Goal: Transaction & Acquisition: Obtain resource

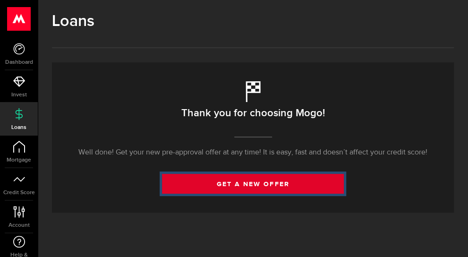
click at [183, 176] on link "get a new offer" at bounding box center [253, 184] width 182 height 20
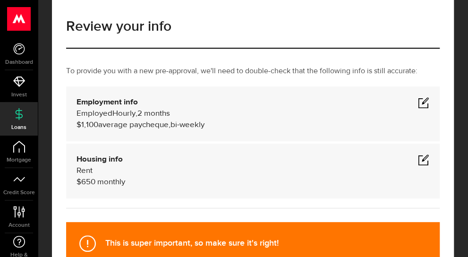
scroll to position [39, 0]
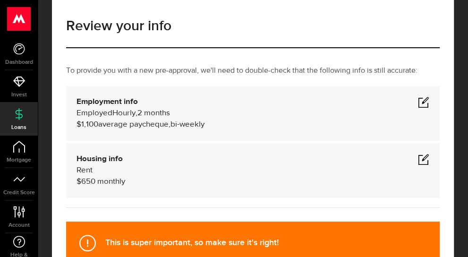
click at [424, 160] on span at bounding box center [423, 159] width 11 height 11
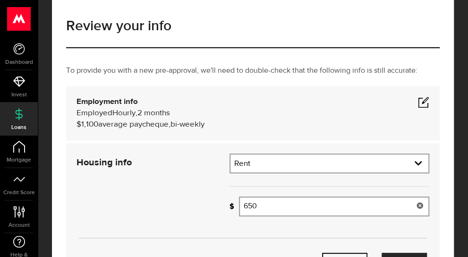
click at [305, 204] on input "650" at bounding box center [334, 207] width 190 height 20
type input "6"
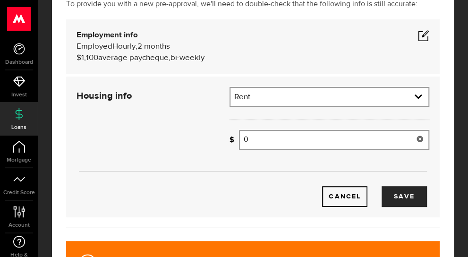
scroll to position [106, 0]
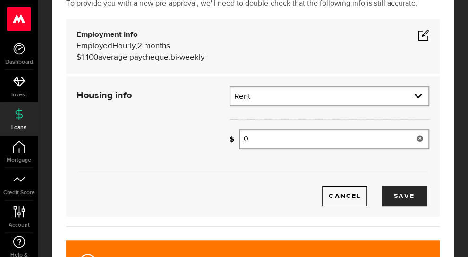
type input "0"
click at [427, 198] on div "Cancel Save" at bounding box center [252, 181] width 381 height 50
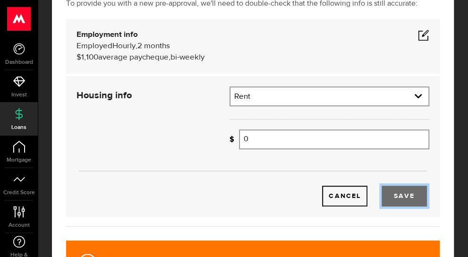
click at [409, 198] on button "Save" at bounding box center [404, 196] width 45 height 21
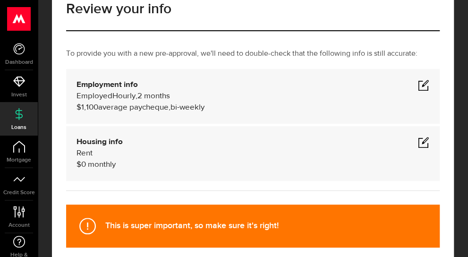
scroll to position [54, 0]
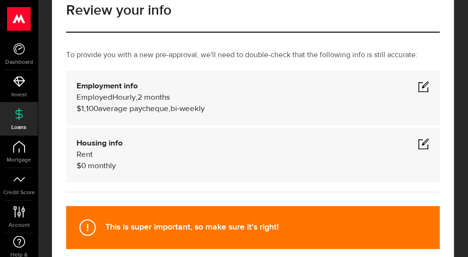
click at [421, 84] on span at bounding box center [423, 86] width 11 height 11
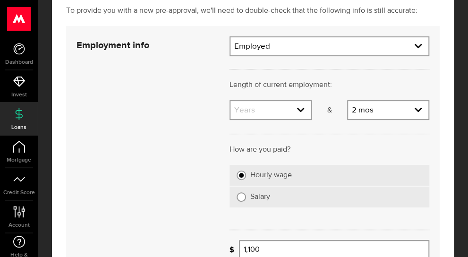
scroll to position [100, 0]
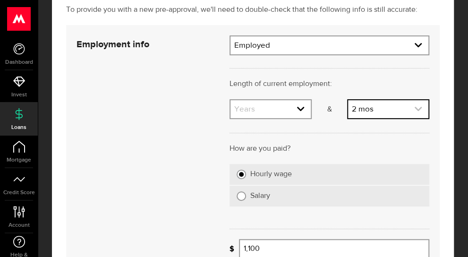
click at [372, 102] on link "expand select" at bounding box center [388, 109] width 80 height 18
click at [368, 116] on link "expand select" at bounding box center [388, 109] width 80 height 18
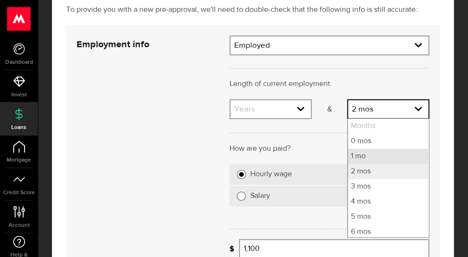
click at [370, 155] on li "1 mo" at bounding box center [388, 156] width 80 height 15
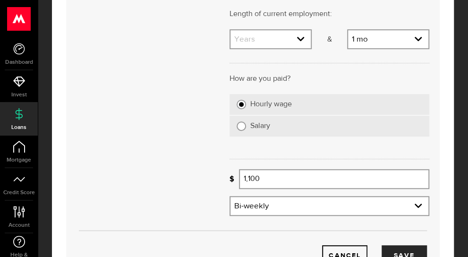
scroll to position [171, 0]
drag, startPoint x: 281, startPoint y: 183, endPoint x: 199, endPoint y: 169, distance: 83.4
click at [199, 169] on div "Employment info Employment type What's your employment situation like? Employed…" at bounding box center [252, 115] width 367 height 301
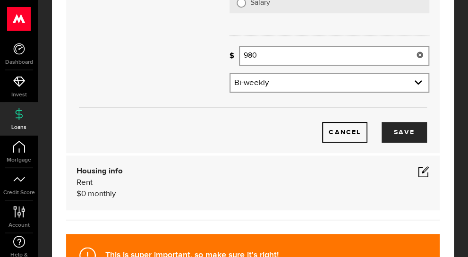
scroll to position [294, 0]
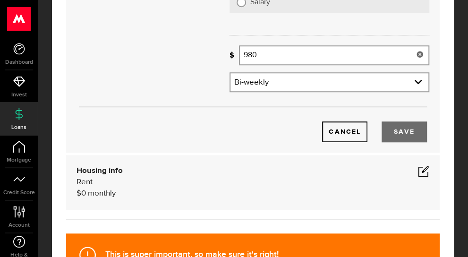
type input "980"
click at [415, 126] on button "Save" at bounding box center [404, 131] width 45 height 21
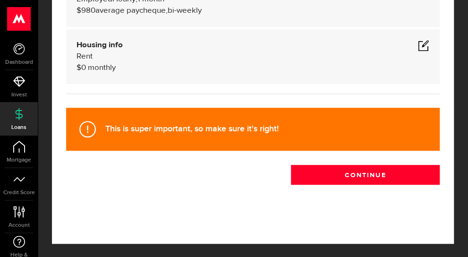
scroll to position [153, 0]
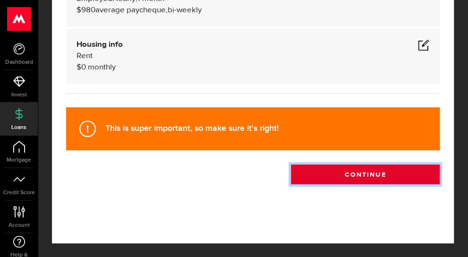
click at [359, 176] on button "Continue" at bounding box center [365, 174] width 149 height 20
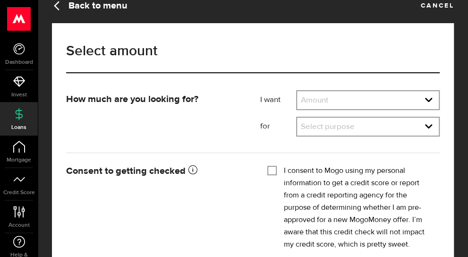
scroll to position [14, 0]
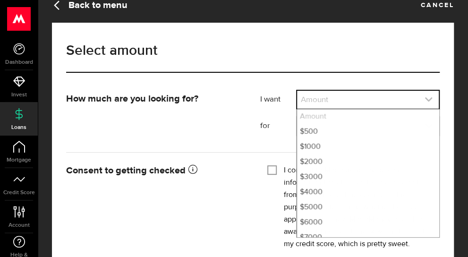
click at [340, 106] on link "expand select" at bounding box center [368, 100] width 142 height 18
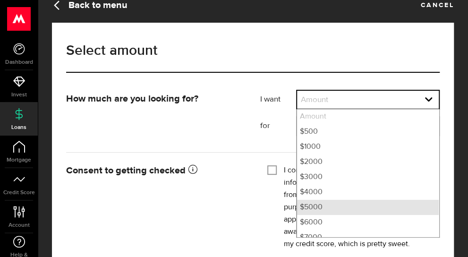
click at [329, 212] on li "$5000" at bounding box center [368, 207] width 142 height 15
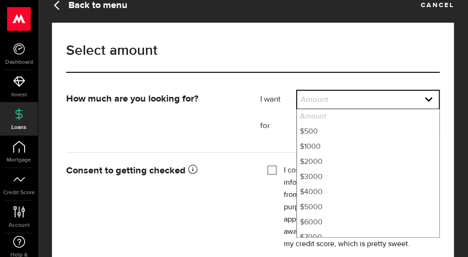
select select "5000"
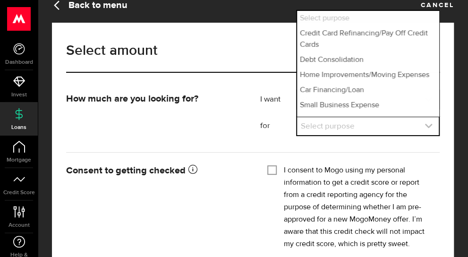
click at [337, 131] on link "expand select" at bounding box center [368, 126] width 142 height 18
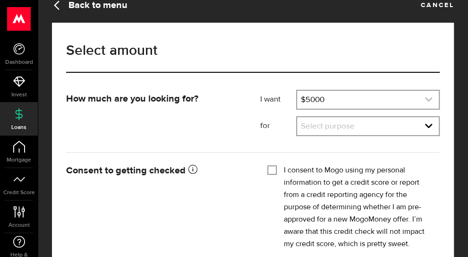
click at [340, 100] on link "expand select" at bounding box center [368, 100] width 142 height 18
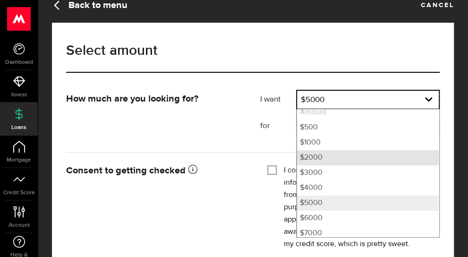
scroll to position [4, 0]
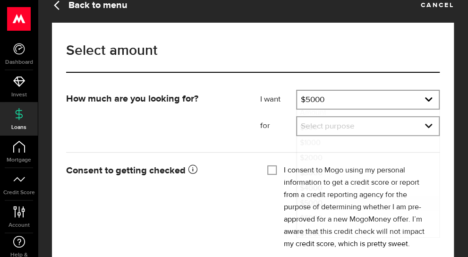
click at [228, 126] on div "How much are you looking for? I want Amount How much credit would you like? $50…" at bounding box center [253, 116] width 388 height 53
click at [354, 116] on div "Select purpose Select purpose Credit Card Refinancing/Pay Off Credit Cards Debt…" at bounding box center [368, 126] width 144 height 20
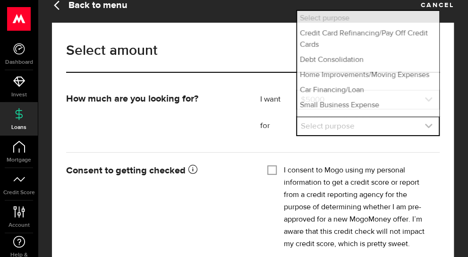
click at [350, 123] on link "expand select" at bounding box center [368, 126] width 142 height 18
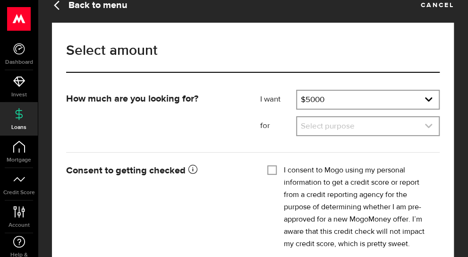
click at [350, 123] on link "expand select" at bounding box center [368, 126] width 142 height 18
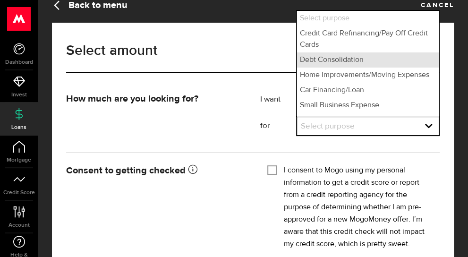
click at [353, 63] on li "Debt Consolidation" at bounding box center [368, 59] width 142 height 15
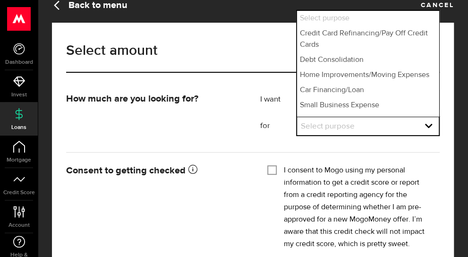
select select "Debt Consolidation"
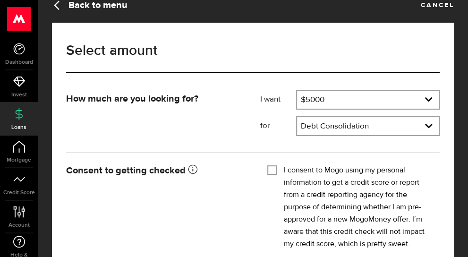
click at [328, 169] on label "I consent to Mogo using my personal information to get a credit score or report…" at bounding box center [358, 207] width 149 height 86
click at [277, 169] on input "I consent to Mogo using my personal information to get a credit score or report…" at bounding box center [272, 168] width 9 height 9
checkbox input "true"
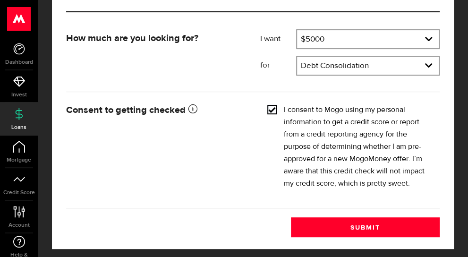
scroll to position [80, 0]
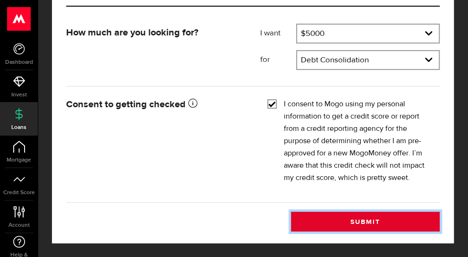
click at [355, 219] on button "Submit" at bounding box center [365, 222] width 149 height 20
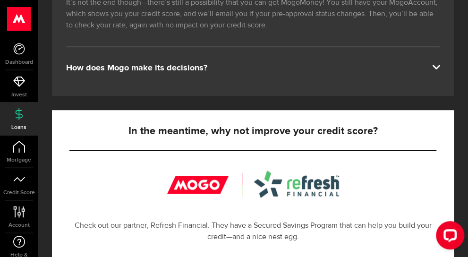
scroll to position [431, 0]
